Goal: Transaction & Acquisition: Purchase product/service

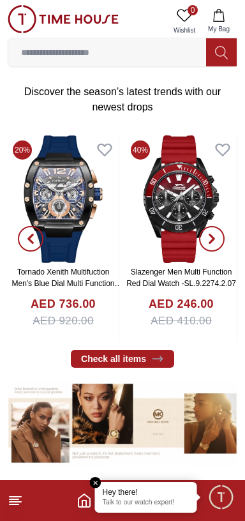
scroll to position [217, 0]
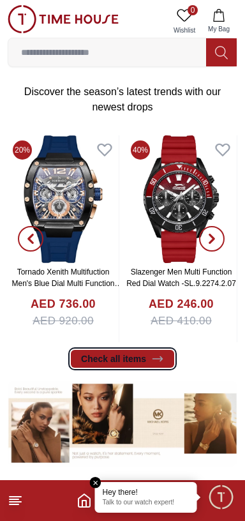
click at [153, 361] on icon at bounding box center [157, 358] width 13 height 13
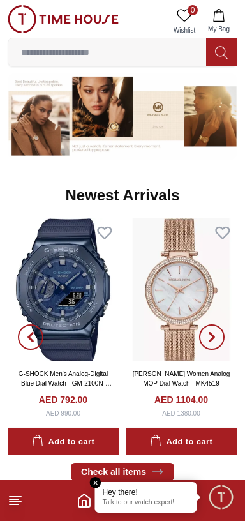
scroll to position [525, 0]
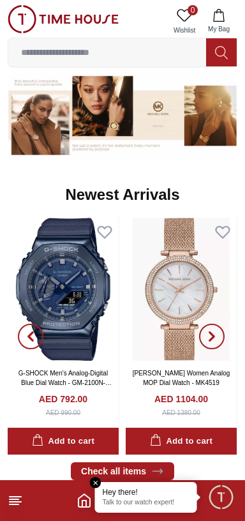
click at [75, 52] on input at bounding box center [107, 53] width 198 height 26
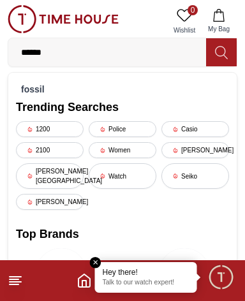
type input "******"
click at [29, 93] on strong "fossil" at bounding box center [33, 89] width 24 height 10
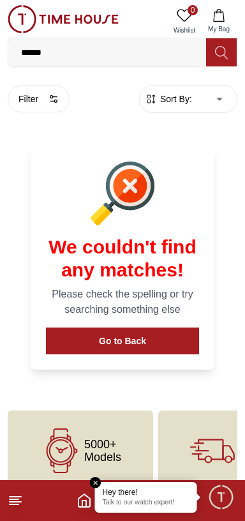
click at [102, 52] on input "******" at bounding box center [107, 53] width 198 height 26
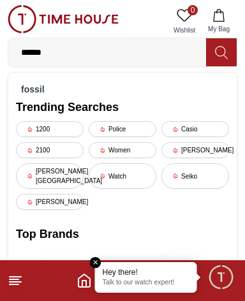
click at [26, 91] on strong "fossil" at bounding box center [33, 89] width 24 height 10
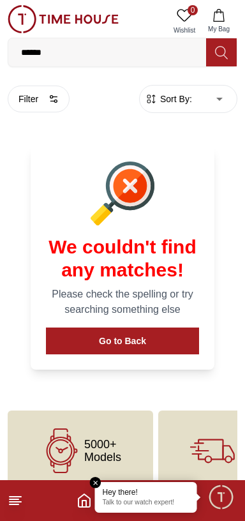
click at [100, 50] on input "******" at bounding box center [107, 53] width 198 height 26
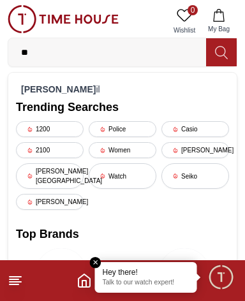
type input "*"
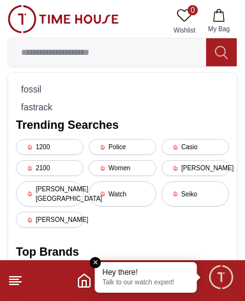
click at [29, 191] on icon at bounding box center [30, 194] width 6 height 6
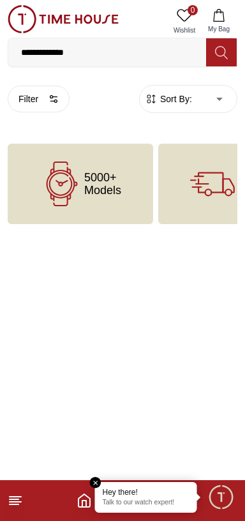
scroll to position [20, 0]
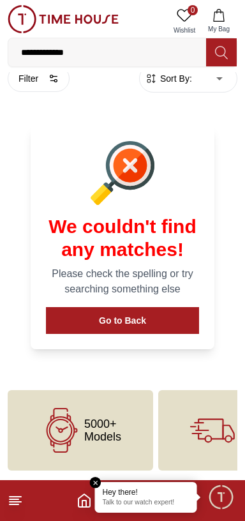
click at [98, 477] on em "Close tooltip" at bounding box center [95, 482] width 11 height 11
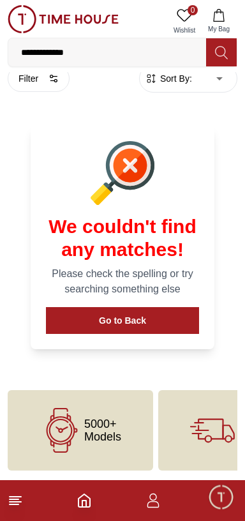
scroll to position [0, 0]
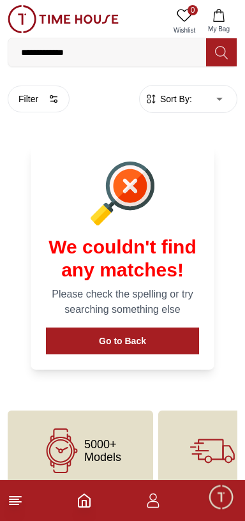
click at [155, 49] on input "**********" at bounding box center [107, 53] width 198 height 26
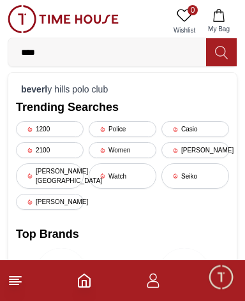
type input "***"
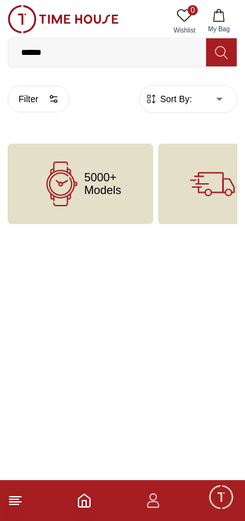
click at [51, 185] on icon at bounding box center [62, 184] width 45 height 45
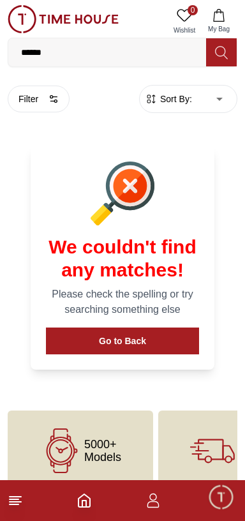
scroll to position [20, 0]
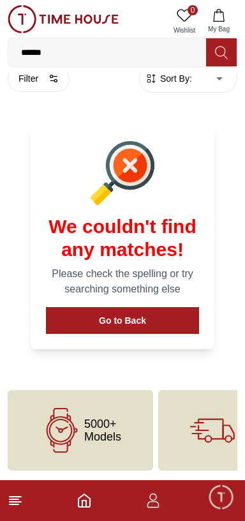
click at [14, 504] on line at bounding box center [14, 504] width 9 height 0
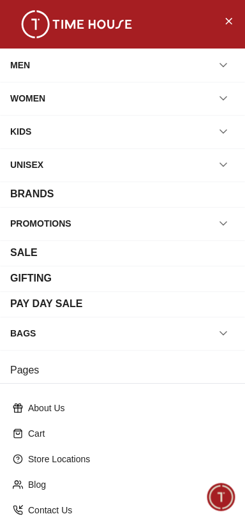
click at [19, 64] on div "MEN" at bounding box center [20, 65] width 20 height 23
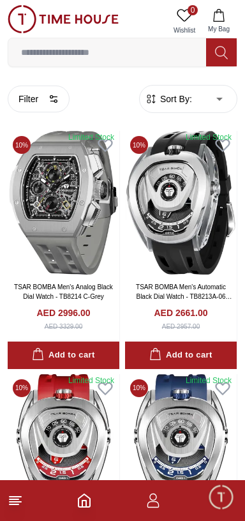
click at [181, 98] on span "Sort By:" at bounding box center [175, 99] width 34 height 13
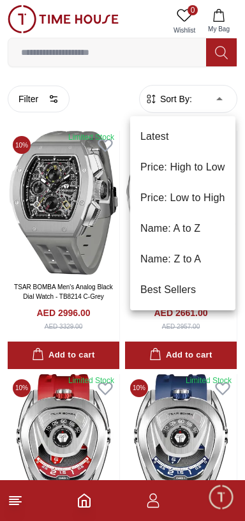
click at [162, 198] on li "Price: Low to High" at bounding box center [182, 198] width 105 height 31
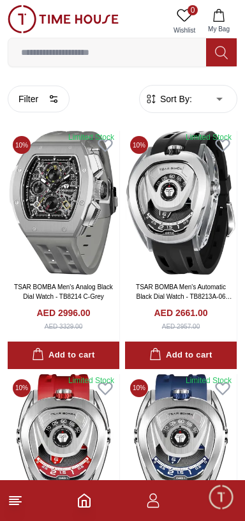
type input "*"
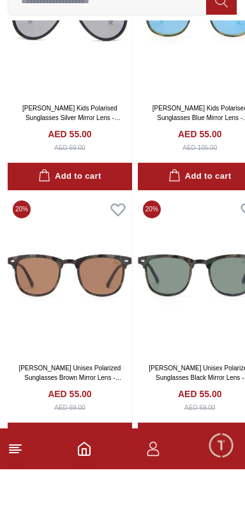
scroll to position [2321, 0]
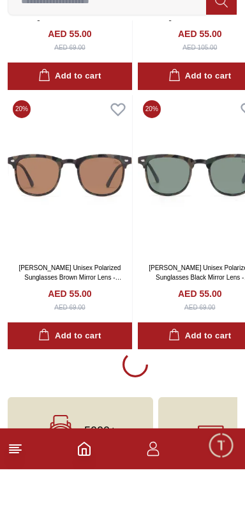
scroll to position [2321, 0]
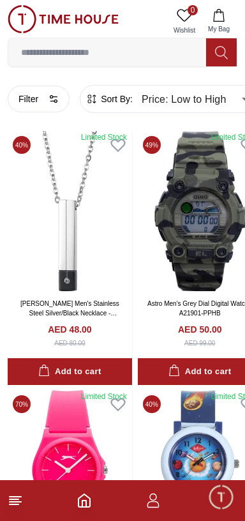
click at [31, 101] on button "Filter" at bounding box center [39, 99] width 62 height 27
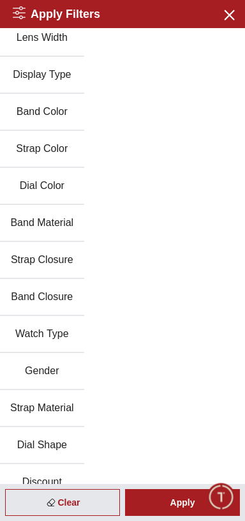
scroll to position [209, 0]
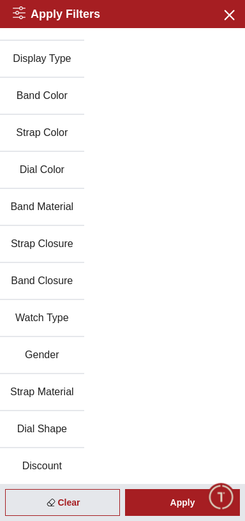
click at [34, 354] on button "Gender" at bounding box center [42, 355] width 84 height 37
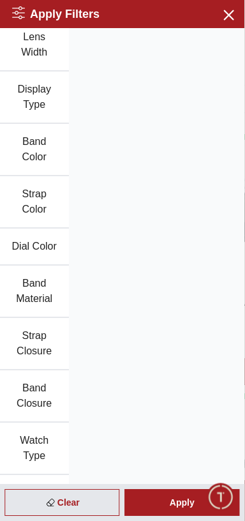
scroll to position [2321, 0]
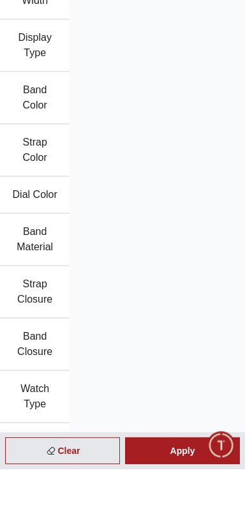
scroll to position [2320, 0]
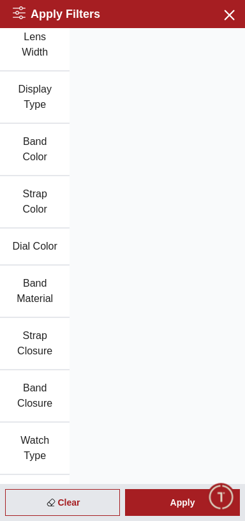
click at [222, 13] on div "Apply Filters Close menu" at bounding box center [122, 14] width 245 height 28
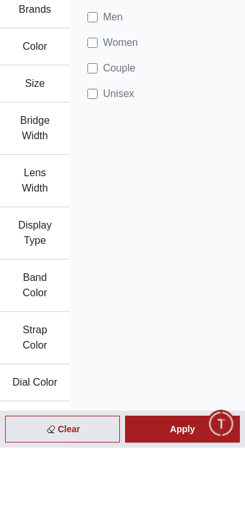
scroll to position [2227, 0]
click at [179, 516] on div "Apply" at bounding box center [182, 502] width 115 height 27
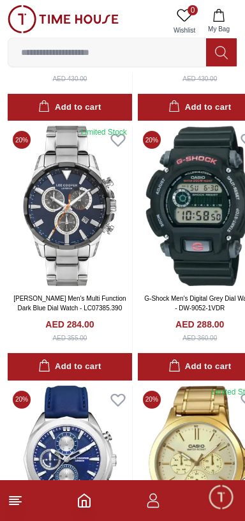
scroll to position [6761, 0]
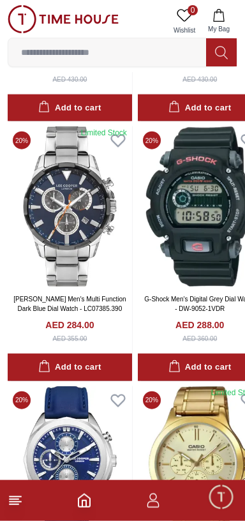
click at [213, 221] on img at bounding box center [200, 206] width 124 height 160
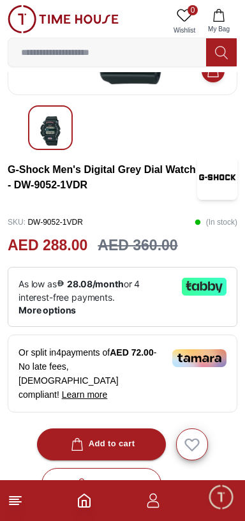
scroll to position [176, 0]
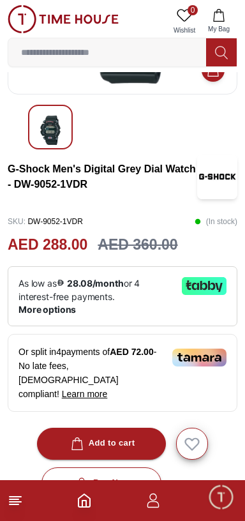
click at [110, 436] on div "Add to cart" at bounding box center [101, 443] width 67 height 15
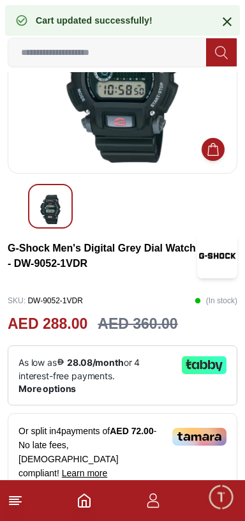
scroll to position [0, 0]
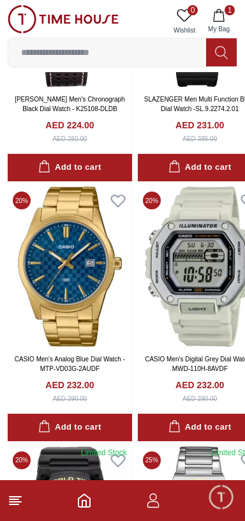
scroll to position [3587, 0]
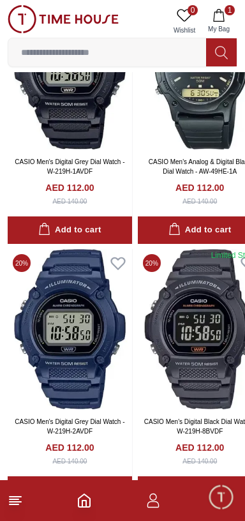
scroll to position [2227, 24]
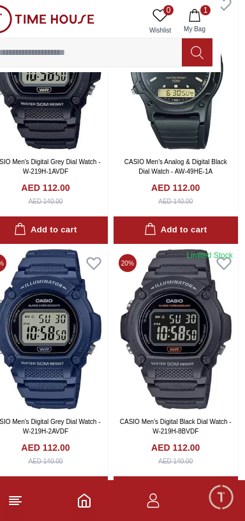
click at [98, 504] on footer "1" at bounding box center [122, 500] width 245 height 41
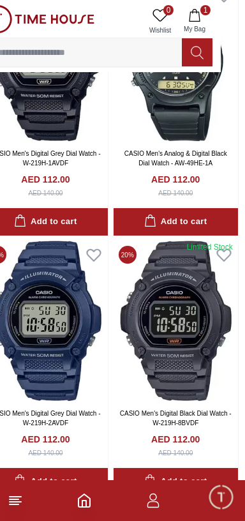
scroll to position [2237, 24]
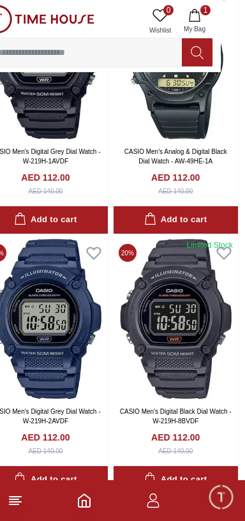
click at [82, 502] on polyline "Home" at bounding box center [84, 504] width 4 height 6
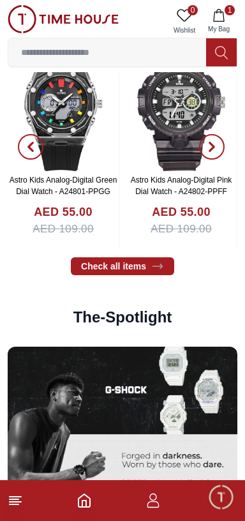
scroll to position [1800, 0]
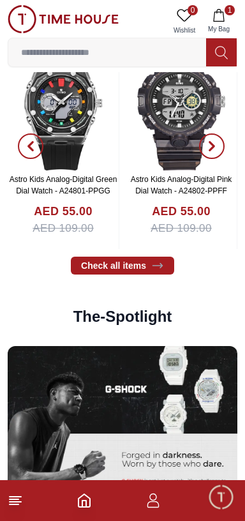
click at [181, 377] on img at bounding box center [123, 432] width 230 height 172
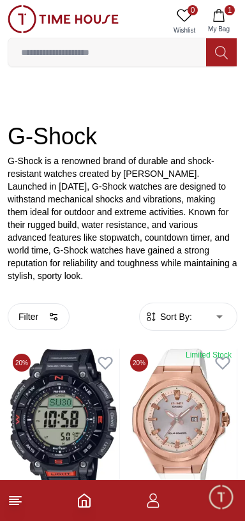
scroll to position [122, 0]
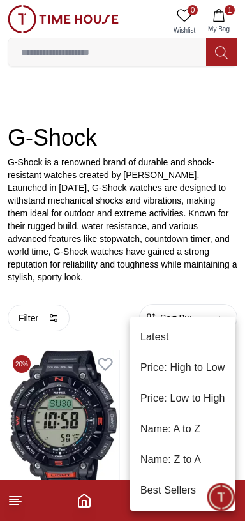
click at [204, 395] on li "Price: Low to High" at bounding box center [182, 398] width 105 height 31
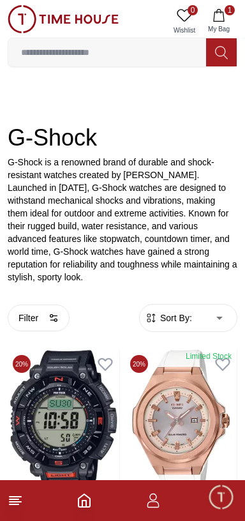
type input "*"
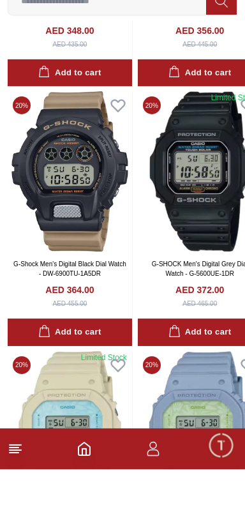
scroll to position [2146, 0]
